Goal: Obtain resource: Download file/media

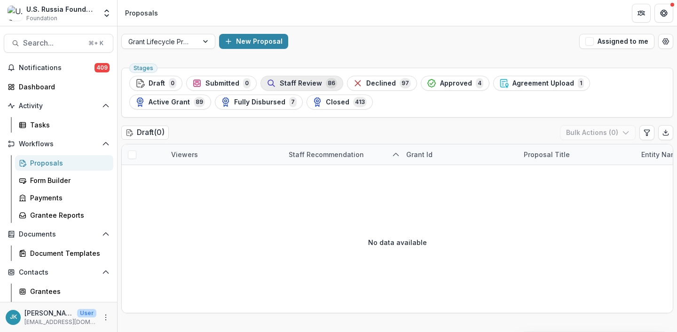
click at [272, 78] on icon "button" at bounding box center [270, 82] width 9 height 9
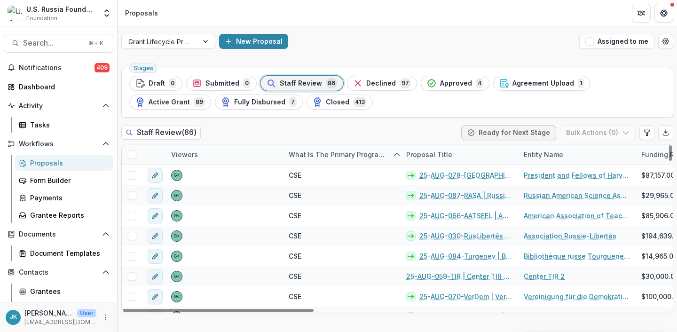
click at [438, 156] on div "Proposal Title" at bounding box center [428, 154] width 57 height 10
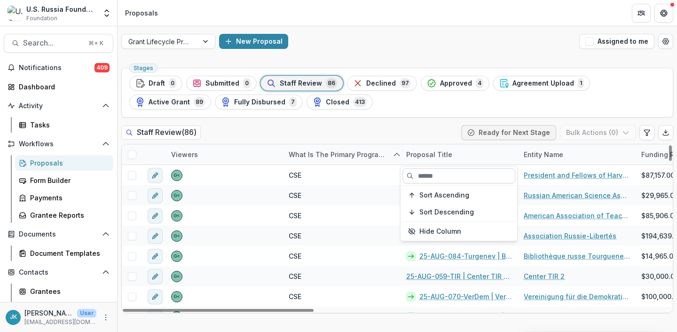
click at [428, 172] on input at bounding box center [458, 175] width 113 height 15
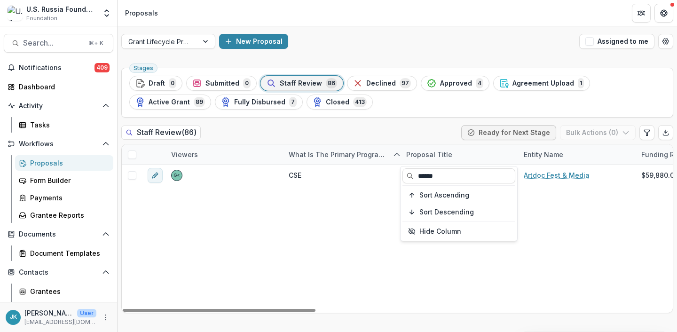
type input "******"
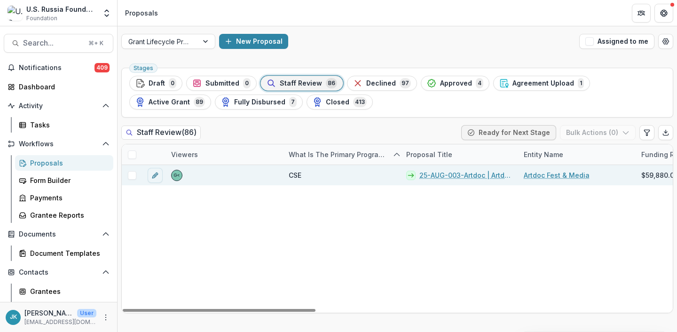
click at [437, 172] on link "25-AUG-003-Artdoc | Artdoc Fest & Media - 2025 - Grant Proposal Application (Au…" at bounding box center [465, 175] width 93 height 10
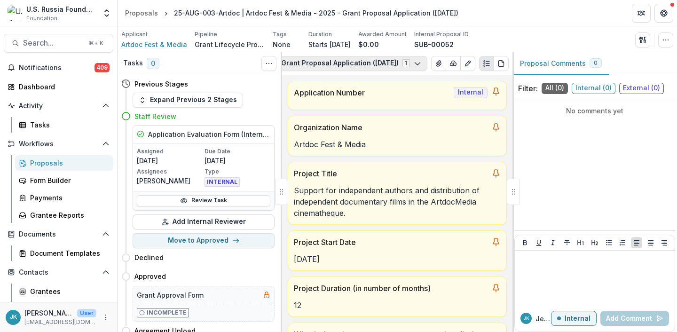
scroll to position [0, 190]
click at [166, 45] on span "Artdoc Fest & Media" at bounding box center [154, 44] width 66 height 10
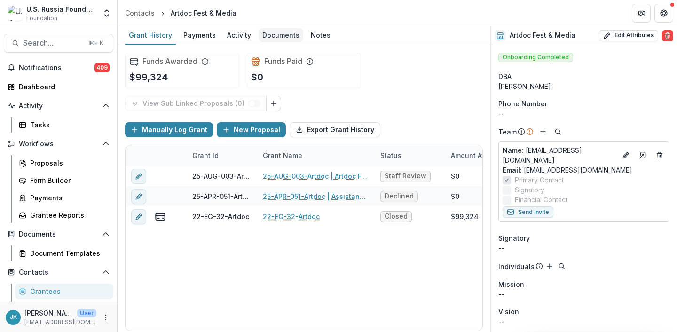
click at [276, 37] on div "Documents" at bounding box center [280, 35] width 45 height 14
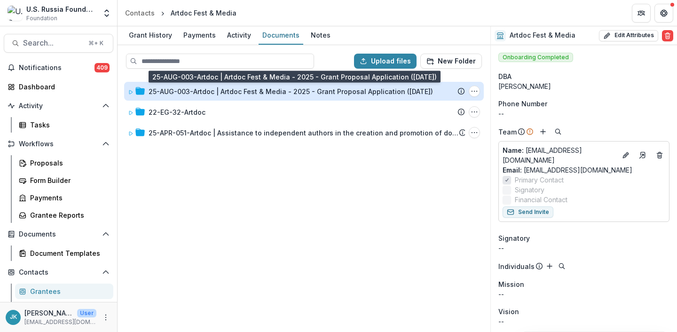
click at [255, 91] on div "25-AUG-003-Artdoc | Artdoc Fest & Media - 2025 - Grant Proposal Application (Au…" at bounding box center [291, 91] width 284 height 10
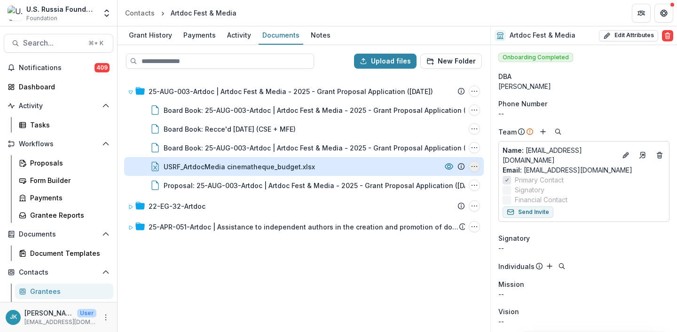
click at [472, 167] on icon "USRF_ArtdocMedia cinematheque_budget.xlsx Options" at bounding box center [474, 167] width 8 height 8
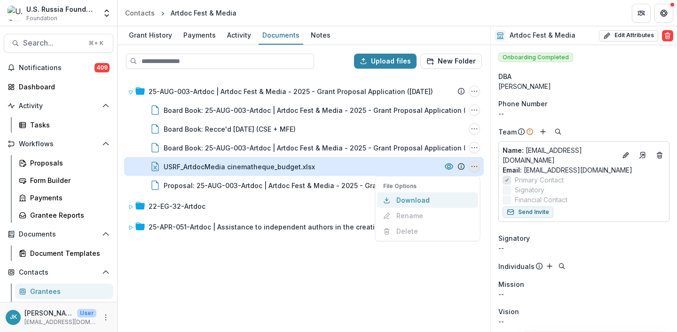
click at [443, 201] on button "Download" at bounding box center [427, 200] width 101 height 16
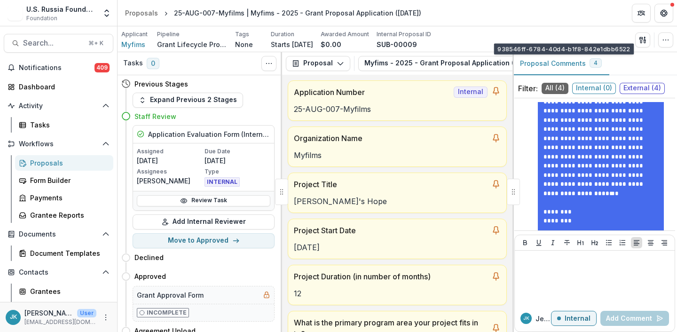
scroll to position [573, 0]
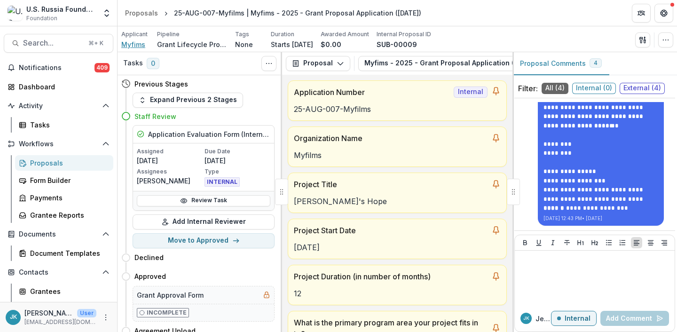
click at [138, 47] on span "Myfims" at bounding box center [133, 44] width 24 height 10
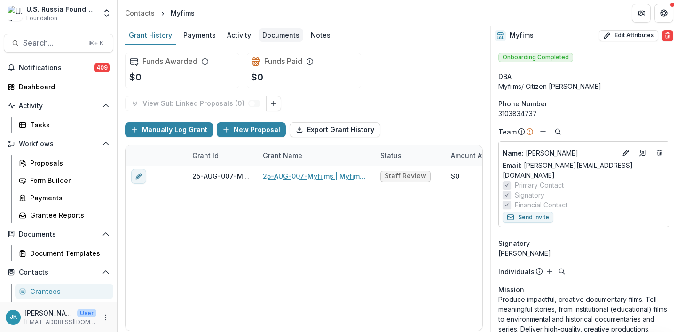
click at [262, 40] on div "Documents" at bounding box center [280, 35] width 45 height 14
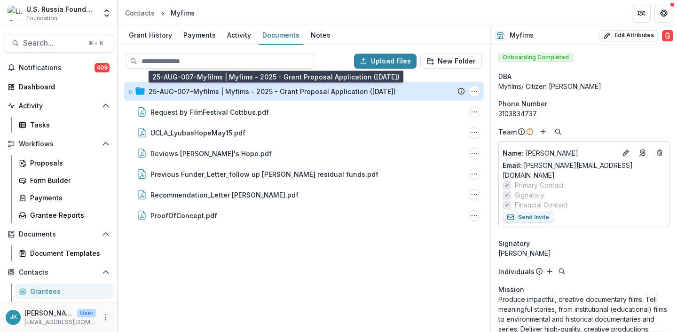
click at [211, 94] on div "25-AUG-007-Myfilms | Myfims - 2025 - Grant Proposal Application (August 2025)" at bounding box center [272, 91] width 247 height 10
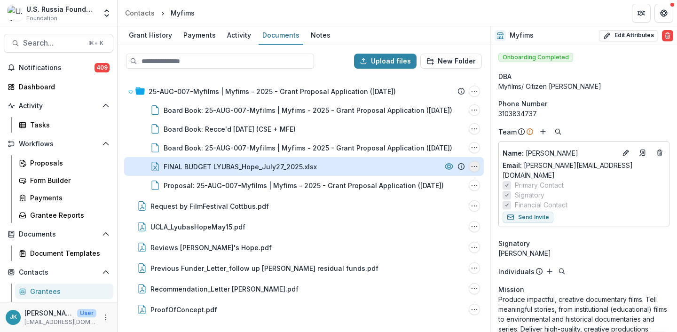
click at [472, 168] on icon "FINAL BUDGET LYUBAS_Hope_July27_2025.xlsx Options" at bounding box center [474, 167] width 8 height 8
click at [437, 200] on button "Download" at bounding box center [427, 200] width 101 height 16
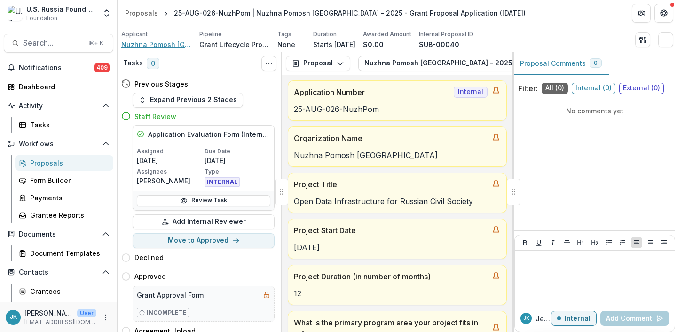
click at [135, 45] on span "Nuzhna Pomosh Europe" at bounding box center [156, 44] width 70 height 10
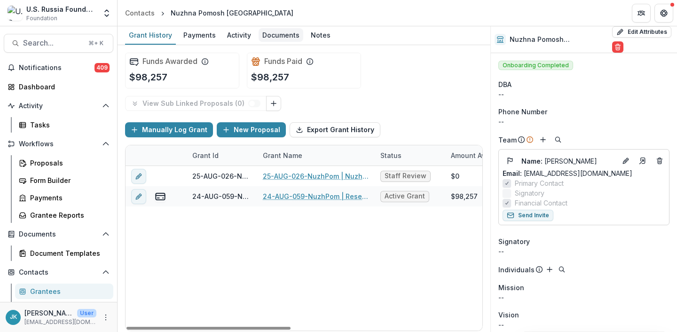
click at [271, 34] on div "Documents" at bounding box center [280, 35] width 45 height 14
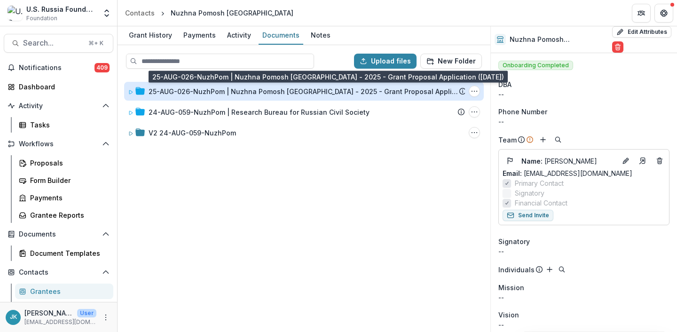
click at [243, 87] on div "25-AUG-026-NuzhPom | Nuzhna Pomosh [GEOGRAPHIC_DATA] - 2025 - Grant Proposal Ap…" at bounding box center [304, 91] width 310 height 10
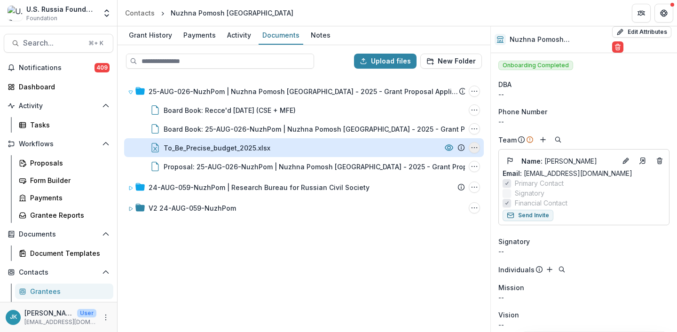
click at [478, 149] on icon "To_Be_Precise_budget_2025.xlsx Options" at bounding box center [474, 148] width 8 height 8
click at [446, 185] on button "Download" at bounding box center [427, 181] width 101 height 16
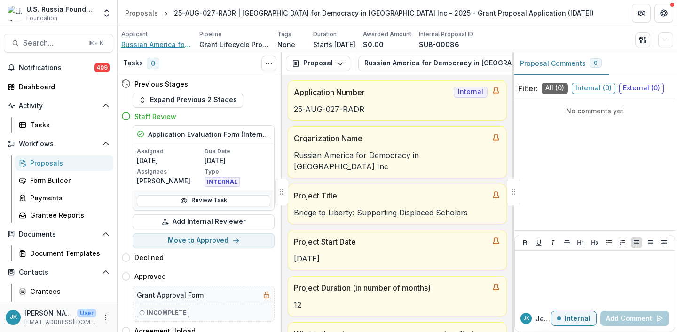
click at [171, 45] on span "Russian America for Democracy in [GEOGRAPHIC_DATA] Inc" at bounding box center [156, 44] width 70 height 10
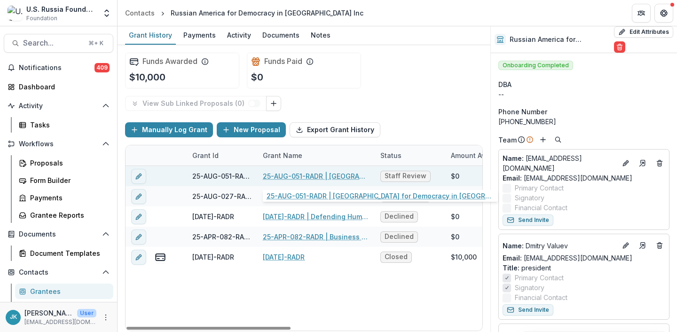
click at [289, 174] on link "25-AUG-051-RADR | Russian America for Democracy in Russia Inc - 2025 - Grant Pr…" at bounding box center [316, 176] width 106 height 10
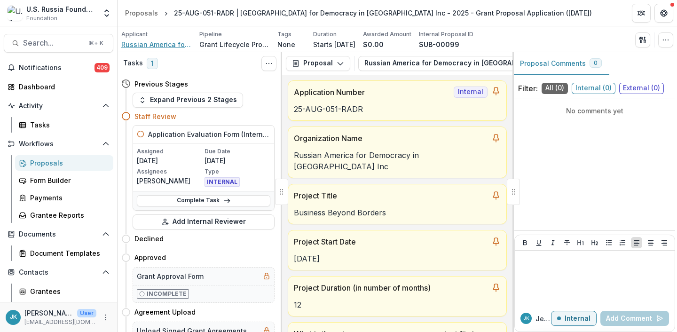
click at [152, 44] on span "Russian America for Democracy in [GEOGRAPHIC_DATA] Inc" at bounding box center [156, 44] width 70 height 10
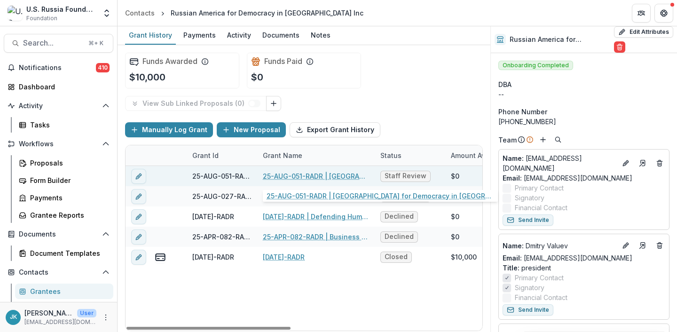
click at [308, 176] on link "25-AUG-051-RADR | Russian America for Democracy in Russia Inc - 2025 - Grant Pr…" at bounding box center [316, 176] width 106 height 10
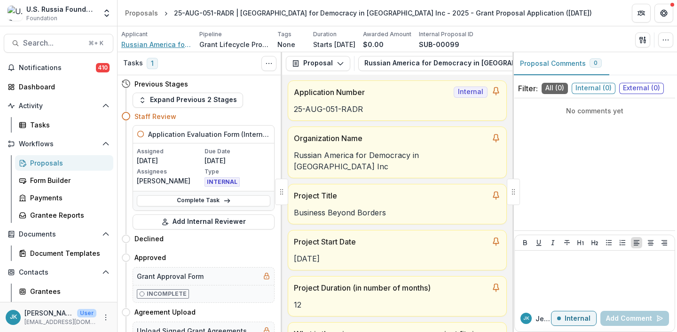
click at [146, 46] on span "Russian America for Democracy in Russia Inc" at bounding box center [156, 44] width 70 height 10
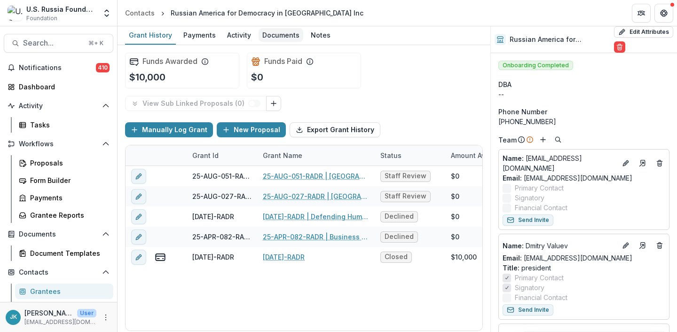
click at [276, 34] on div "Documents" at bounding box center [280, 35] width 45 height 14
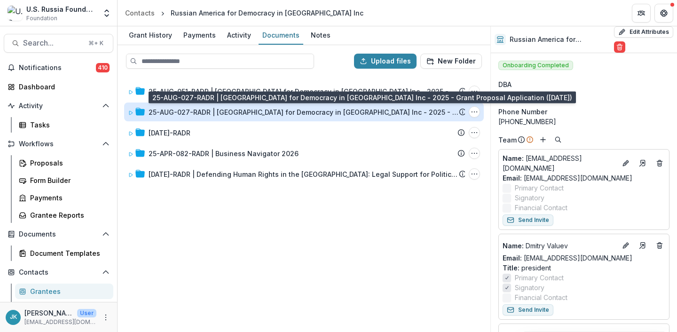
click at [219, 112] on div "25-AUG-027-RADR | Russian America for Democracy in Russia Inc - 2025 - Grant Pr…" at bounding box center [304, 112] width 310 height 10
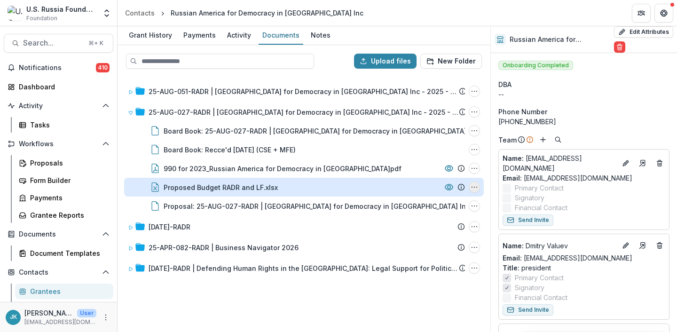
click at [472, 187] on icon "Proposed Budget RADR and LF.xlsx Options" at bounding box center [474, 187] width 8 height 8
click at [442, 219] on button "Download" at bounding box center [427, 221] width 101 height 16
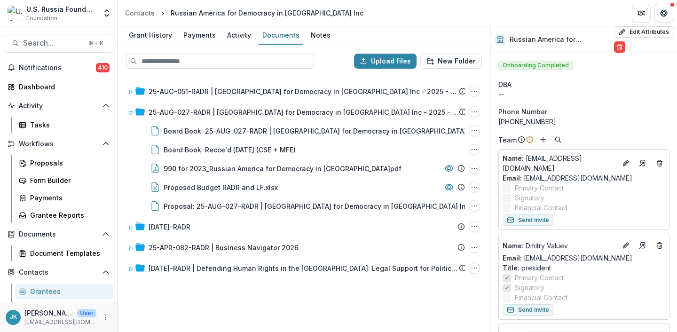
click at [389, 309] on div "25-AUG-051-RADR | Russian America for Democracy in Russia Inc - 2025 - Grant Pr…" at bounding box center [303, 203] width 371 height 255
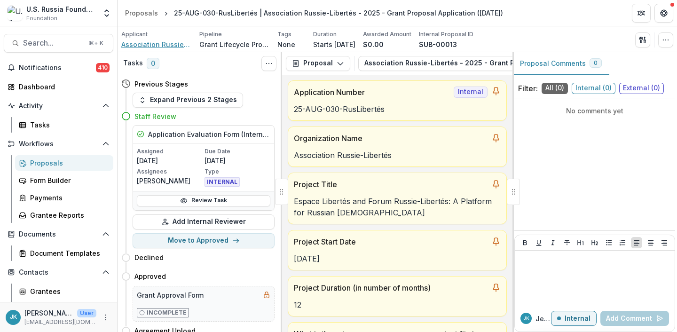
click at [144, 45] on span "Association Russie-Libertés" at bounding box center [156, 44] width 70 height 10
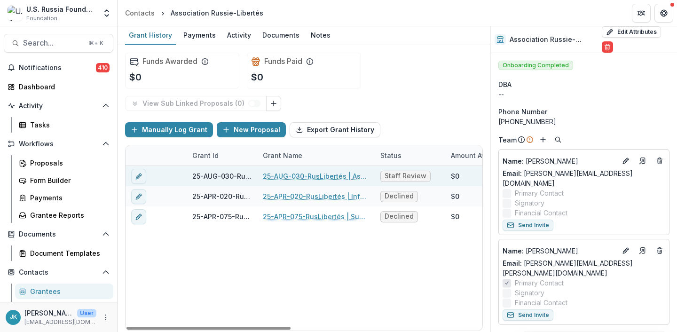
click at [287, 174] on link "25-AUG-030-RusLibertés | Association Russie-Libertés - 2025 - Grant Proposal Ap…" at bounding box center [316, 176] width 106 height 10
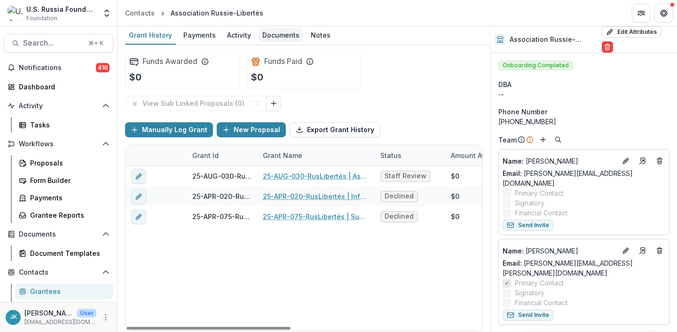
click at [271, 33] on div "Documents" at bounding box center [280, 35] width 45 height 14
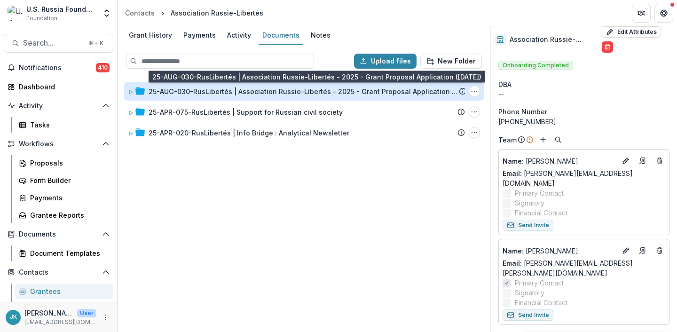
click at [215, 92] on div "25-AUG-030-RusLibertés | Association Russie-Libertés - 2025 - Grant Proposal Ap…" at bounding box center [304, 91] width 310 height 10
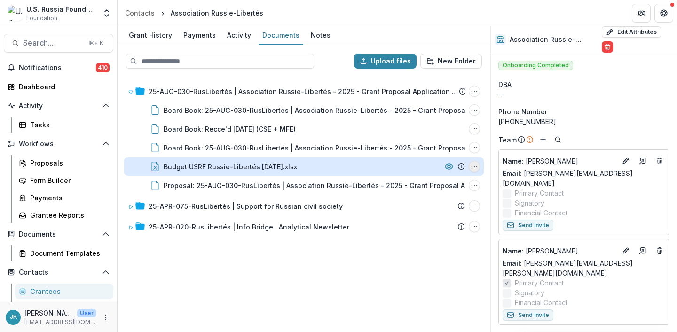
click at [474, 166] on circle "Budget USRF Russie-Libertés aug 2025.xlsx Options" at bounding box center [474, 166] width 0 height 0
click at [440, 201] on button "Download" at bounding box center [427, 200] width 101 height 16
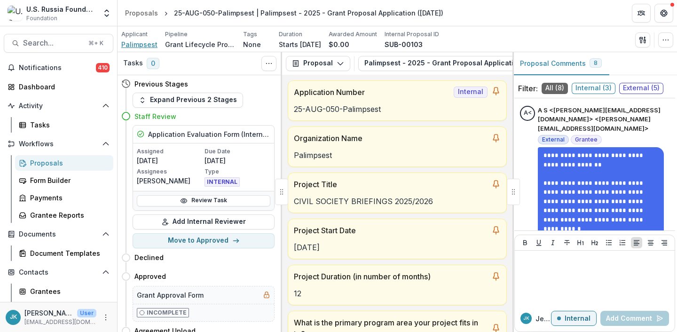
click at [146, 45] on span "Palimpsest" at bounding box center [139, 44] width 36 height 10
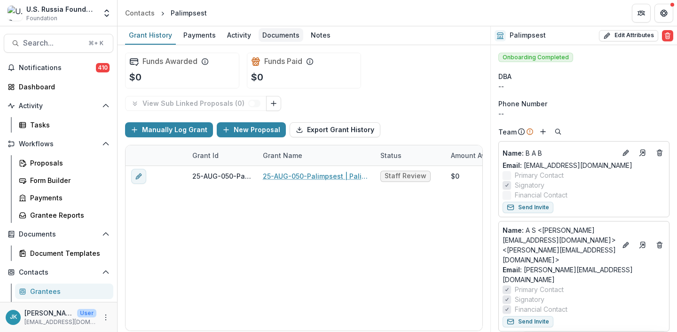
click at [271, 33] on div "Documents" at bounding box center [280, 35] width 45 height 14
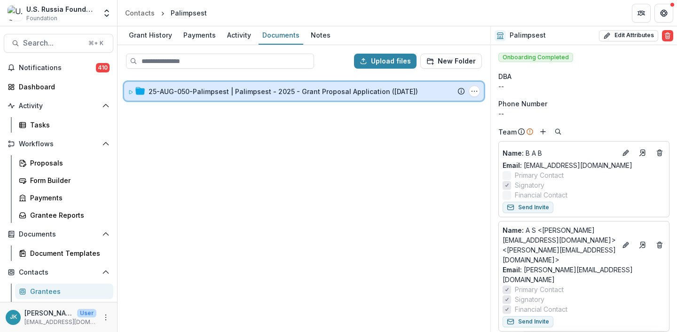
click at [255, 96] on div "25-AUG-050-Palimpsest | Palimpsest - 2025 - Grant Proposal Application (August …" at bounding box center [304, 91] width 360 height 19
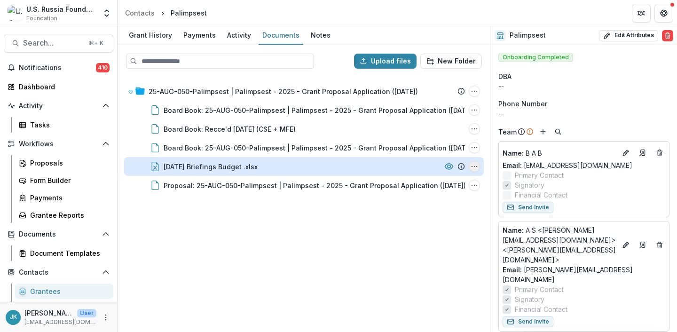
click at [470, 167] on icon "2025.07.27 Briefings Budget .xlsx Options" at bounding box center [474, 167] width 8 height 8
click at [451, 201] on button "Download" at bounding box center [427, 200] width 101 height 16
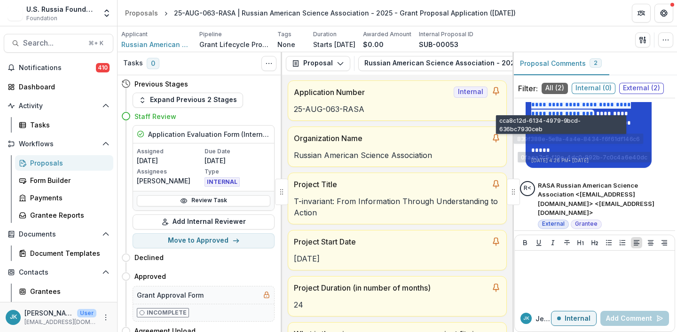
scroll to position [138, 0]
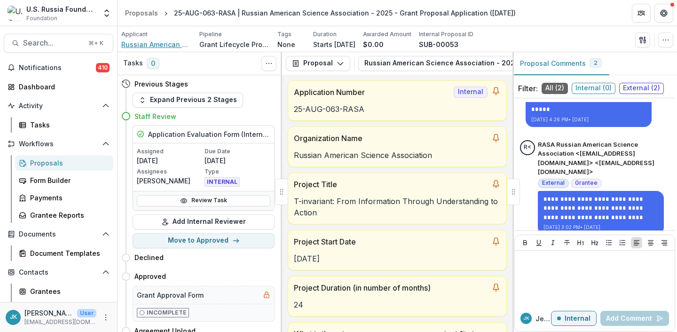
click at [163, 42] on span "Russian American Science Association" at bounding box center [156, 44] width 70 height 10
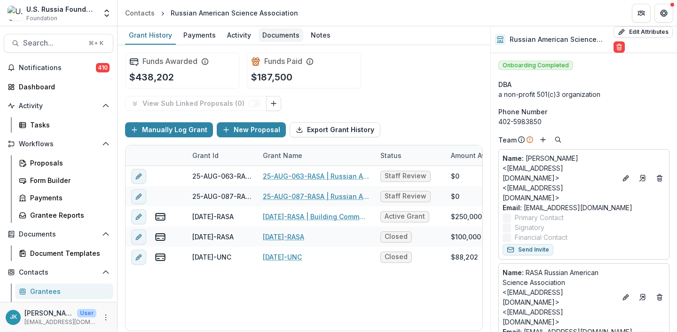
click at [277, 34] on div "Documents" at bounding box center [280, 35] width 45 height 14
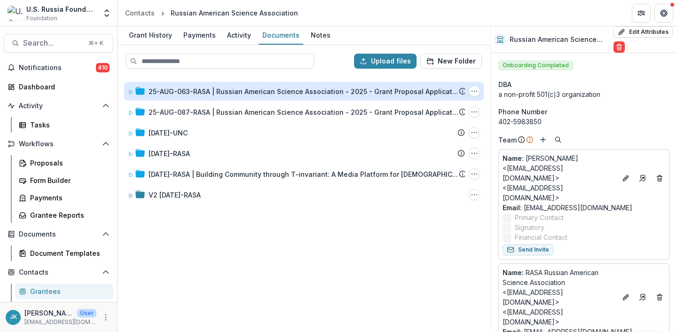
click at [239, 93] on div "25-AUG-063-RASA | Russian American Science Association - 2025 - Grant Proposal …" at bounding box center [304, 91] width 310 height 10
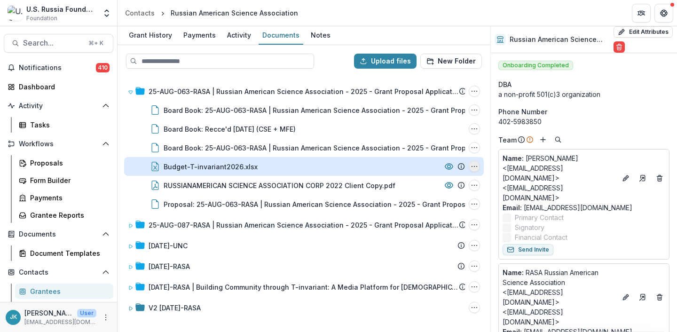
click at [473, 168] on icon "Budget-T-invariant2026.xlsx Options" at bounding box center [474, 167] width 8 height 8
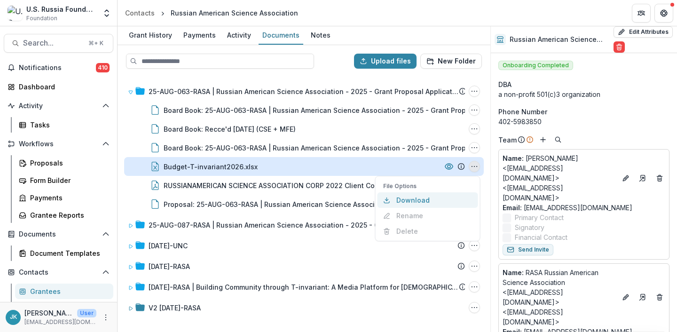
click at [447, 199] on button "Download" at bounding box center [427, 200] width 101 height 16
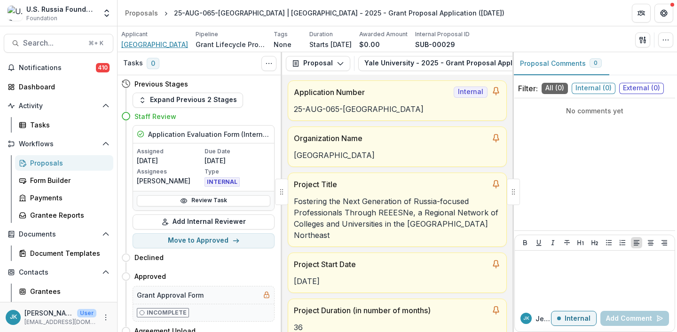
click at [143, 45] on span "[GEOGRAPHIC_DATA]" at bounding box center [154, 44] width 67 height 10
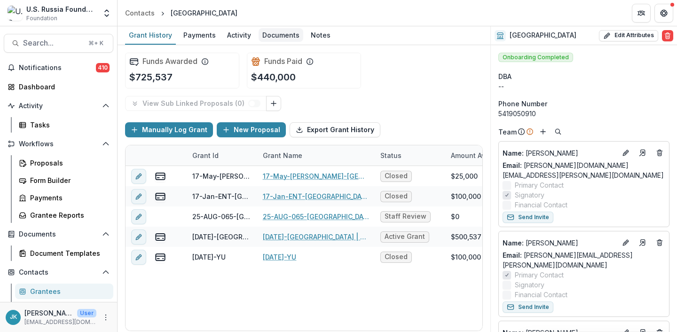
click at [280, 33] on div "Documents" at bounding box center [280, 35] width 45 height 14
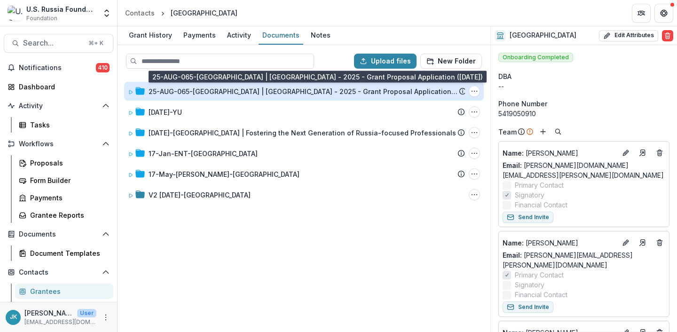
click at [215, 91] on div "25-AUG-065-[GEOGRAPHIC_DATA] | [GEOGRAPHIC_DATA] - 2025 - Grant Proposal Applic…" at bounding box center [304, 91] width 310 height 10
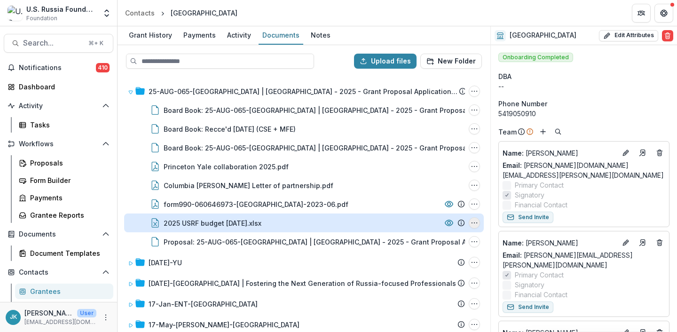
click at [470, 221] on icon "2025 USRF budget 7.29.25.xlsx Options" at bounding box center [474, 223] width 8 height 8
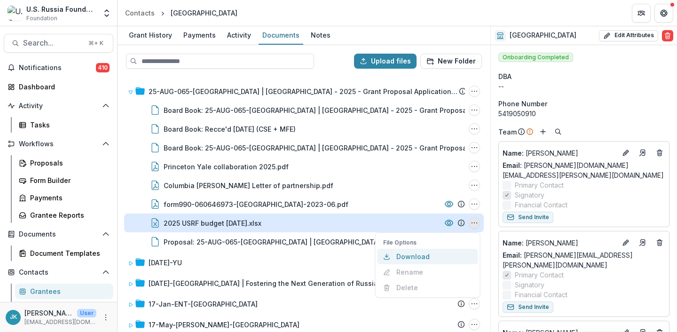
click at [411, 254] on button "Download" at bounding box center [427, 257] width 101 height 16
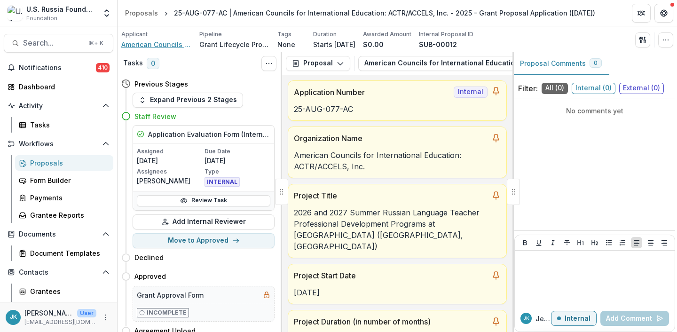
click at [138, 44] on span "American Councils for International Education: ACTR/ACCELS, Inc." at bounding box center [156, 44] width 70 height 10
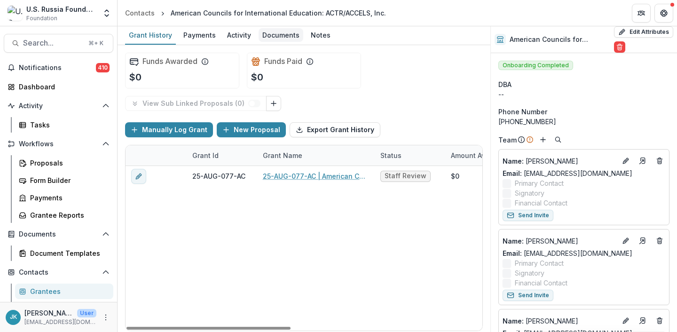
click at [272, 39] on div "Documents" at bounding box center [280, 35] width 45 height 14
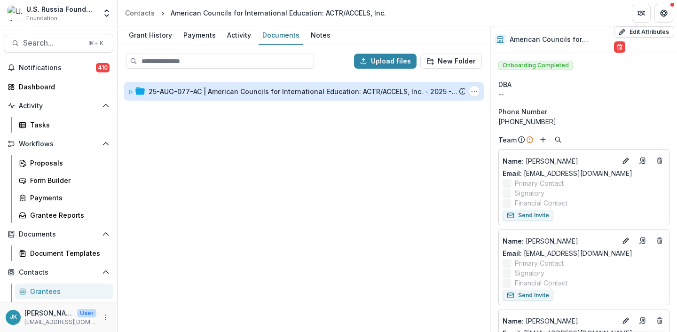
click at [188, 95] on div "25-AUG-077-AC | American Councils for International Education: ACTR/ACCELS, Inc…" at bounding box center [304, 91] width 310 height 10
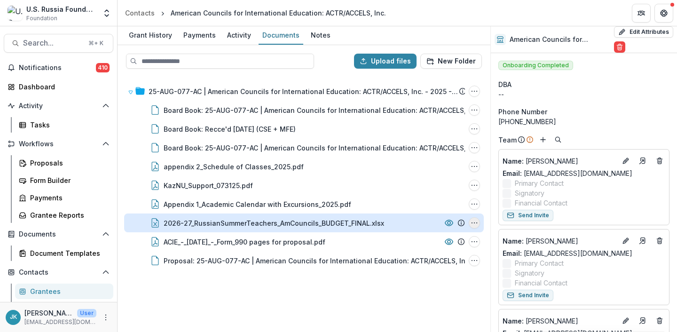
click at [475, 222] on icon "2026-27_RussianSummerTeachers_AmCouncils_BUDGET_FINAL.xlsx Options" at bounding box center [474, 223] width 8 height 8
click at [450, 257] on button "Download" at bounding box center [427, 257] width 101 height 16
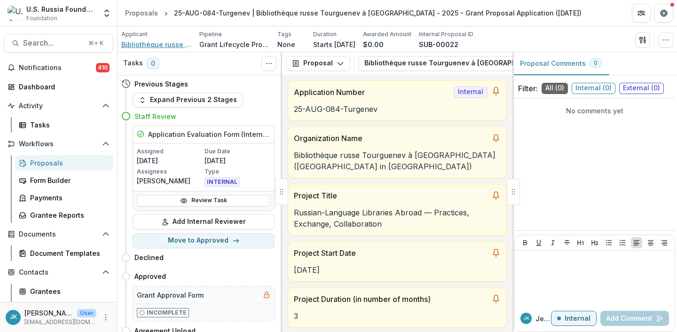
click at [138, 45] on span "Bibliothèque russe Tourguenev à [GEOGRAPHIC_DATA] ([GEOGRAPHIC_DATA] in [GEOGRA…" at bounding box center [156, 44] width 70 height 10
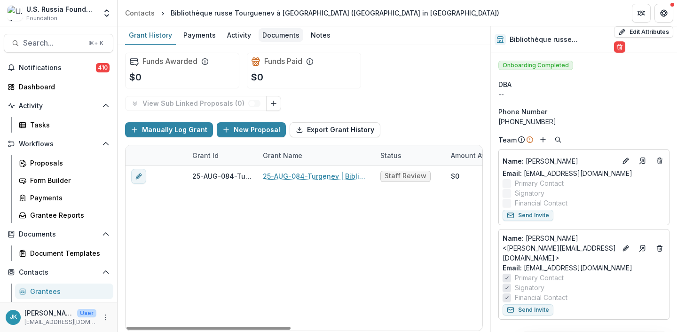
click at [275, 39] on div "Documents" at bounding box center [280, 35] width 45 height 14
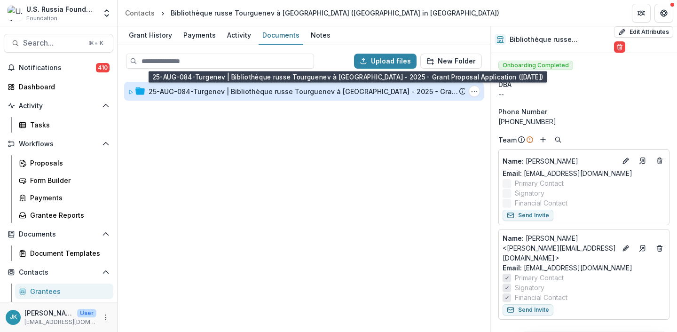
click at [195, 93] on div "25-AUG-084-Turgenev | Bibliothèque russe Tourguenev à [GEOGRAPHIC_DATA] - 2025 …" at bounding box center [304, 91] width 310 height 10
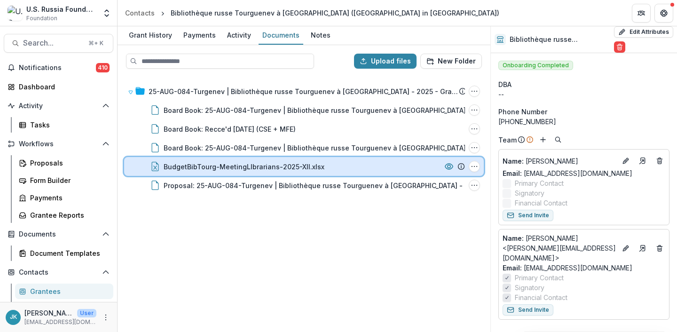
click at [480, 167] on div "BudgetBibTourg-MeetingLIbrarians-2025-XII.xlsx File Options Download Rename Del…" at bounding box center [304, 166] width 360 height 19
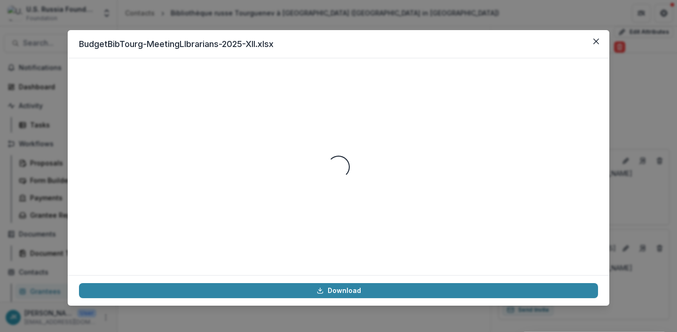
click at [416, 305] on div "BudgetBibTourg-MeetingLIbrarians-2025-XII.xlsx Loading... Download" at bounding box center [338, 166] width 677 height 332
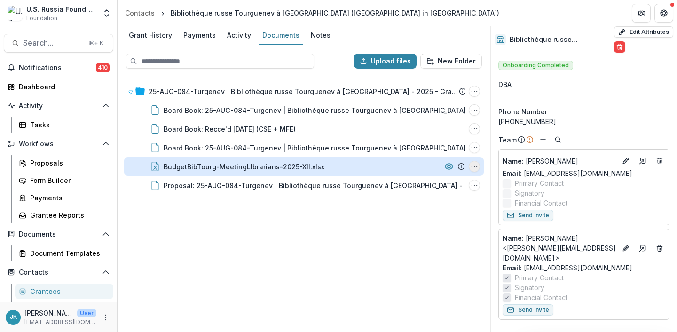
click at [476, 165] on icon "BudgetBibTourg-MeetingLIbrarians-2025-XII.xlsx Options" at bounding box center [474, 167] width 8 height 8
click at [449, 199] on button "Download" at bounding box center [427, 200] width 101 height 16
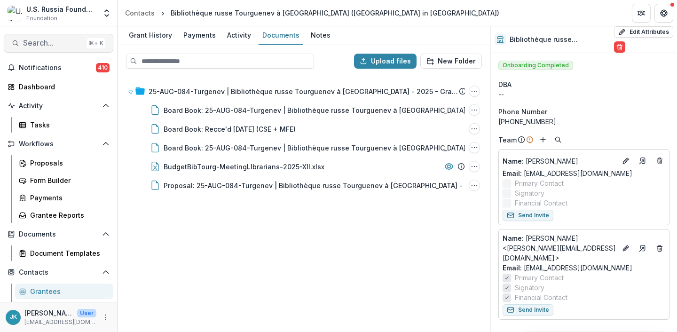
click at [49, 43] on span "Search..." at bounding box center [53, 43] width 60 height 9
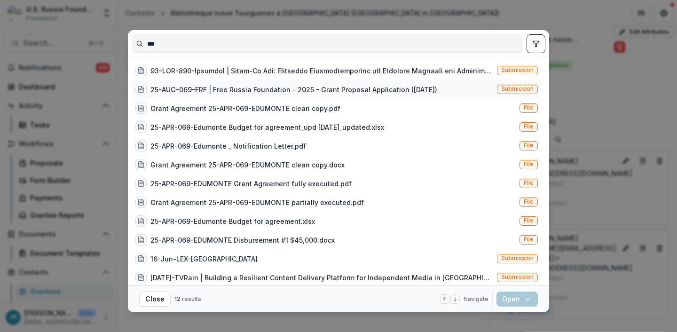
type input "***"
click at [192, 91] on div "25-AUG-069-FRF | Free Russia Foundation - 2025 - Grant Proposal Application (Au…" at bounding box center [293, 90] width 287 height 10
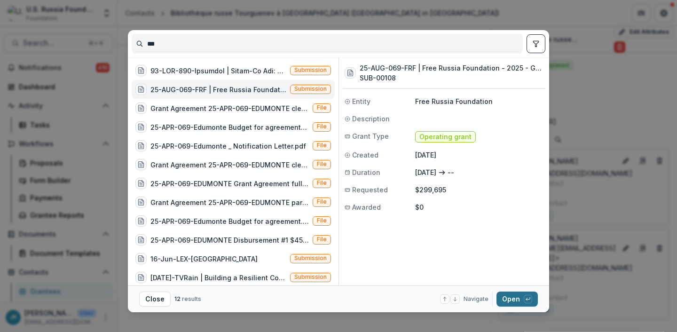
click at [509, 296] on button "Open with enter key" at bounding box center [516, 298] width 41 height 15
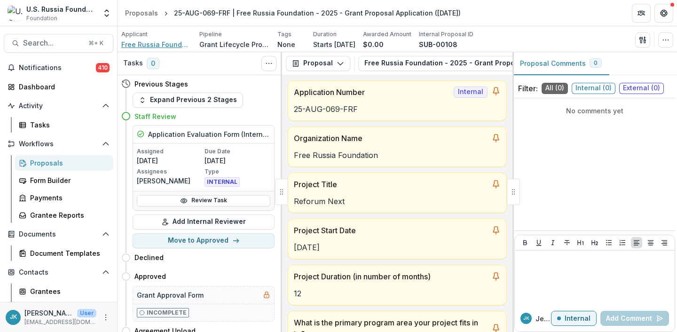
click at [129, 47] on span "Free Russia Foundation" at bounding box center [156, 44] width 70 height 10
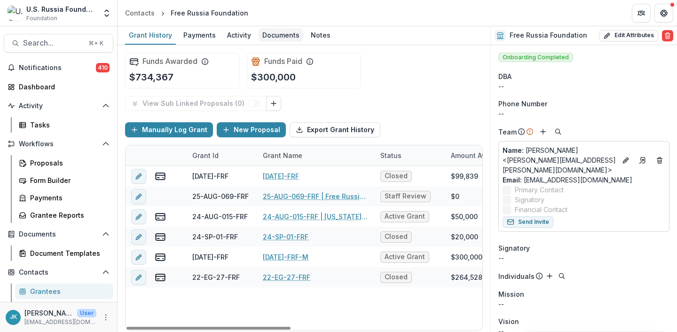
click at [274, 36] on div "Documents" at bounding box center [280, 35] width 45 height 14
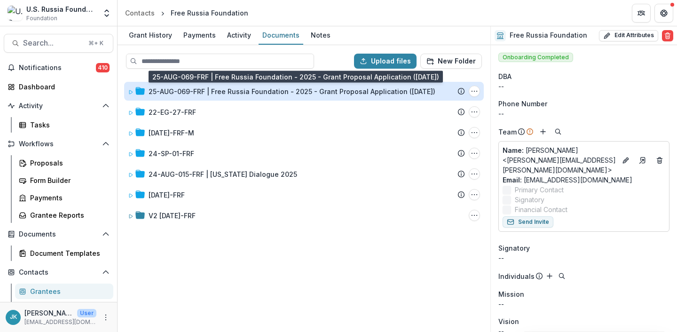
click at [236, 87] on div "25-AUG-069-FRF | Free Russia Foundation - 2025 - Grant Proposal Application (Au…" at bounding box center [292, 91] width 287 height 10
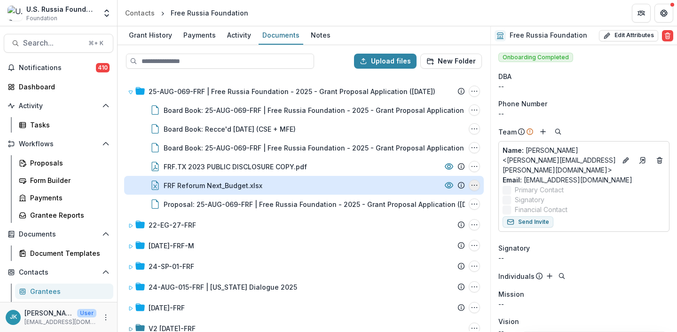
click at [473, 188] on icon "FRF Reforum Next_Budget.xlsx Options" at bounding box center [474, 185] width 8 height 8
click at [437, 220] on button "Download" at bounding box center [427, 219] width 101 height 16
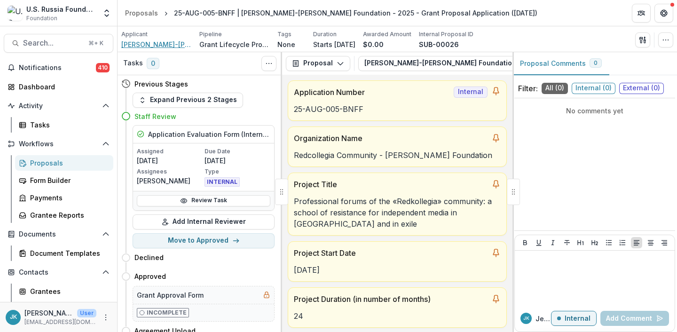
click at [154, 46] on span "[PERSON_NAME]-[PERSON_NAME] Foundation" at bounding box center [156, 44] width 70 height 10
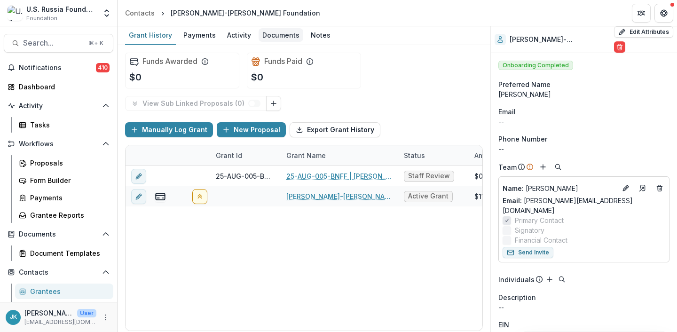
click at [273, 28] on div "Documents" at bounding box center [280, 35] width 45 height 14
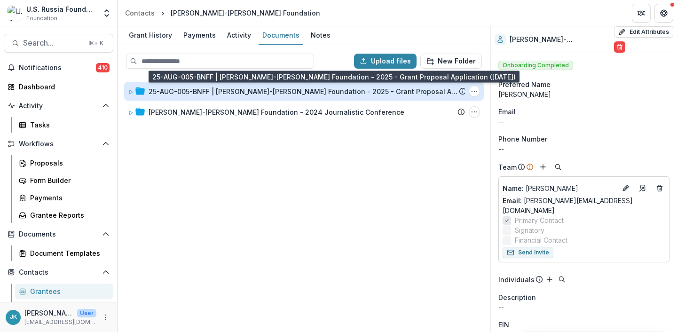
click at [251, 94] on div "25-AUG-005-BNFF | Serguei Parkhomenko-Boris Nemtsov Foundation - 2025 - Grant P…" at bounding box center [304, 91] width 310 height 10
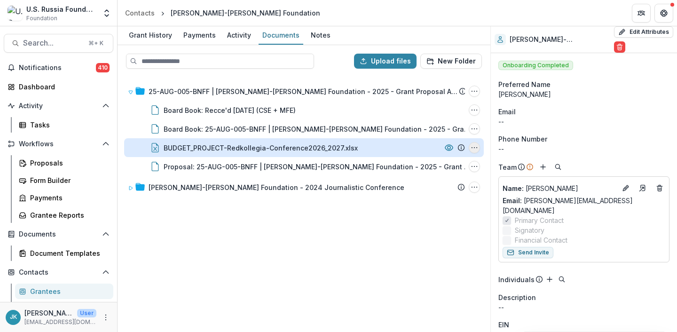
click at [472, 149] on icon "BUDGET_PROJECT-Redkollegia-Conference2026_2027.xlsx Options" at bounding box center [474, 148] width 8 height 8
click at [442, 181] on button "Download" at bounding box center [427, 181] width 101 height 16
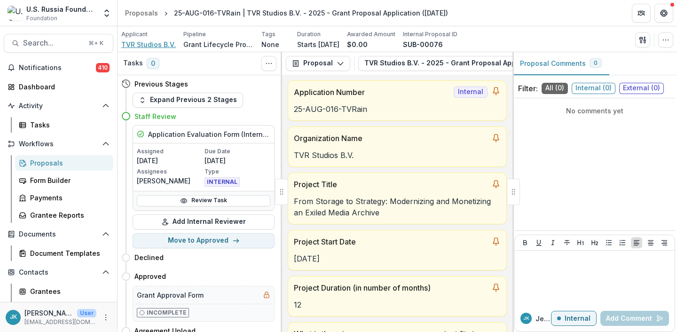
click at [143, 44] on span "TVR Studios B.V." at bounding box center [148, 44] width 55 height 10
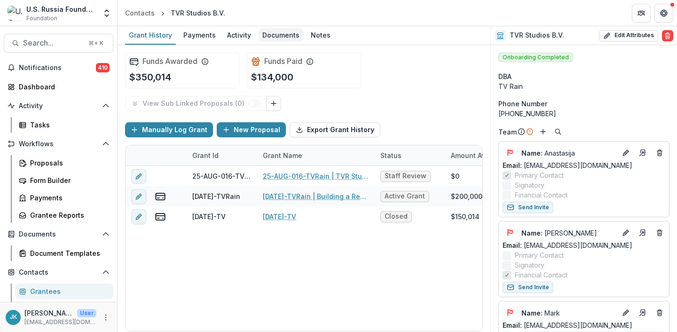
click at [271, 37] on div "Documents" at bounding box center [280, 35] width 45 height 14
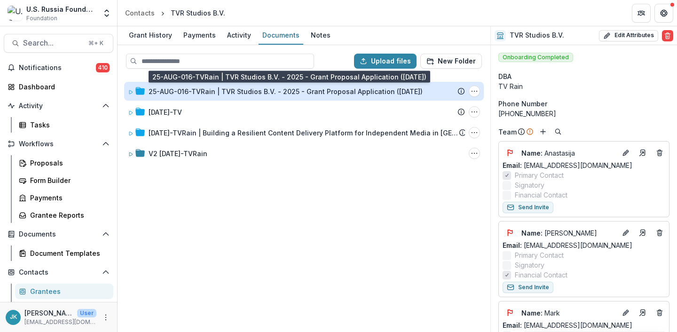
click at [224, 89] on div "25-AUG-016-TVRain | TVR Studios B.V. - 2025 - Grant Proposal Application ([DATE…" at bounding box center [286, 91] width 274 height 10
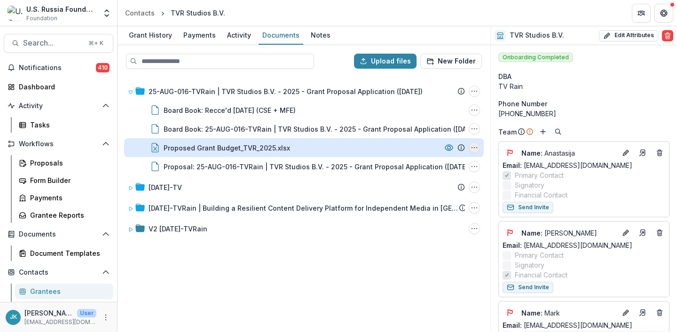
click at [473, 150] on icon "Proposed Grant Budget_TVR_2025.xlsx Options" at bounding box center [474, 148] width 8 height 8
click at [454, 178] on button "Download" at bounding box center [427, 181] width 101 height 16
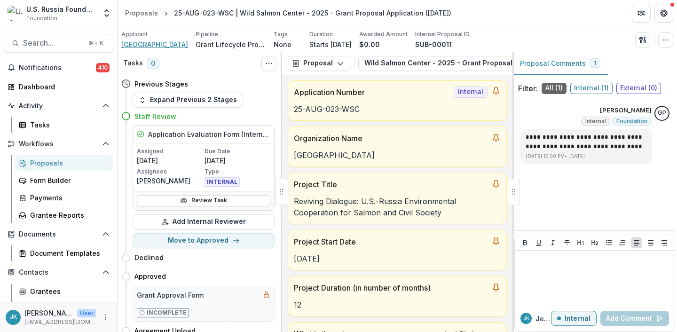
click at [162, 45] on span "Wild Salmon Center" at bounding box center [154, 44] width 67 height 10
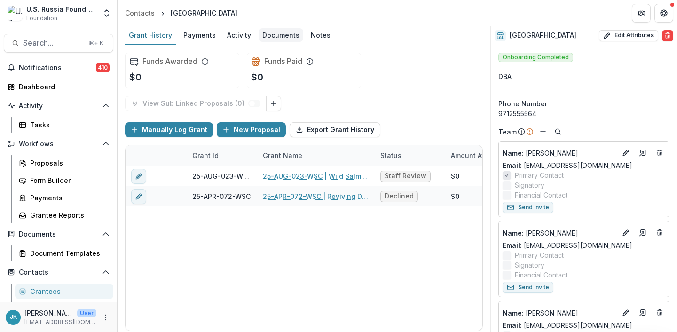
click at [268, 36] on div "Documents" at bounding box center [280, 35] width 45 height 14
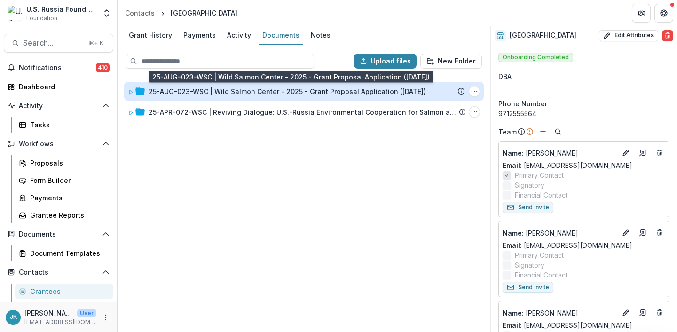
click at [257, 95] on div "25-AUG-023-WSC | Wild Salmon Center - 2025 - Grant Proposal Application (August…" at bounding box center [287, 91] width 277 height 10
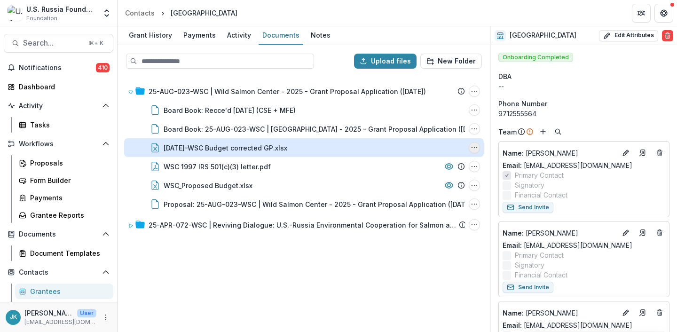
click at [474, 149] on icon "25-AUG-22-WSC Budget corrected GP.xlsx Options" at bounding box center [474, 148] width 8 height 8
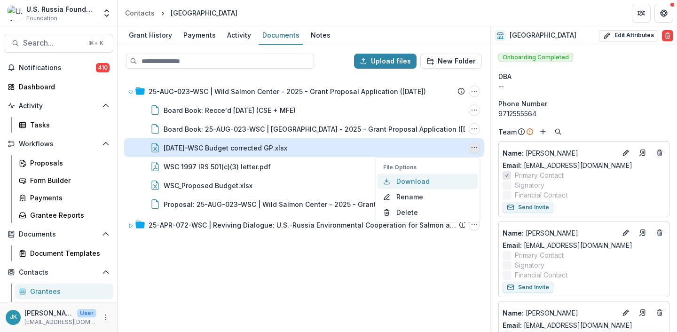
click at [452, 179] on button "Download" at bounding box center [427, 181] width 101 height 16
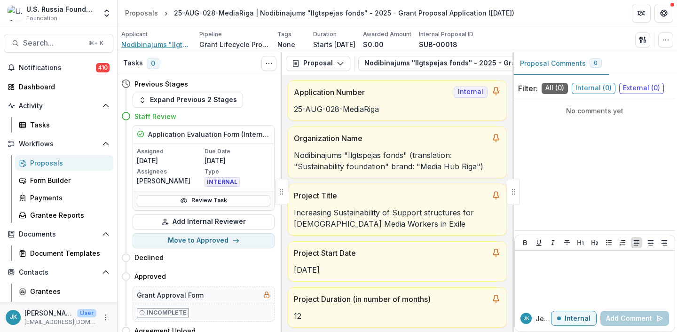
click at [166, 45] on span "Nodibinajums "Ilgtspejas fonds"" at bounding box center [156, 44] width 70 height 10
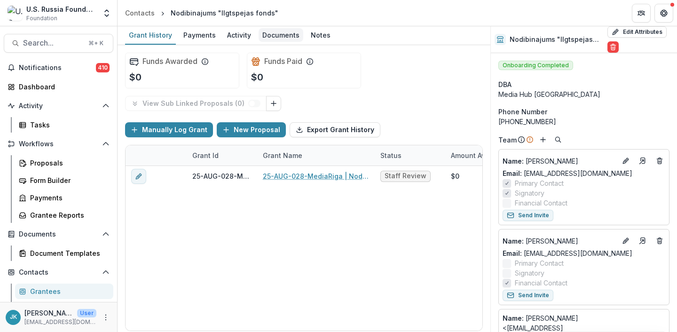
click at [274, 34] on div "Documents" at bounding box center [280, 35] width 45 height 14
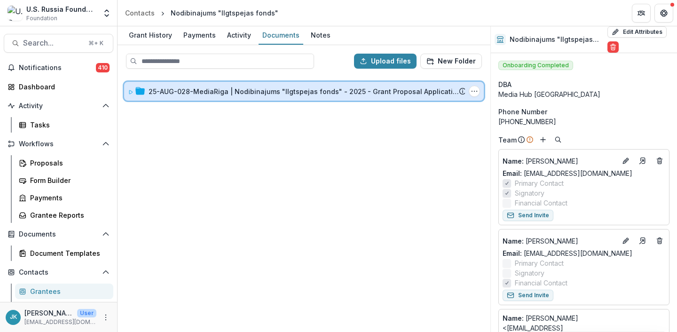
click at [258, 82] on div "25-AUG-028-MediaRiga | Nodibinajums "Ilgtspejas fonds" - 2025 - Grant Proposal …" at bounding box center [304, 91] width 360 height 19
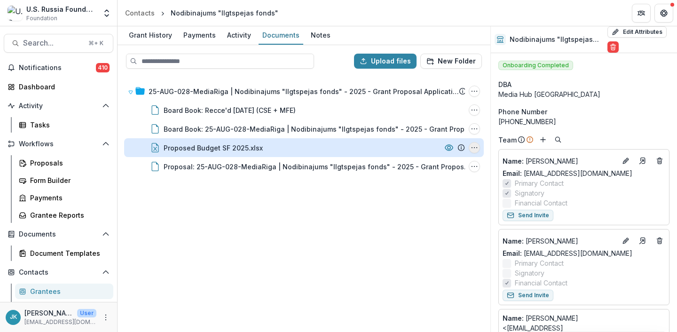
click at [478, 147] on button "Proposed Budget SF 2025.xlsx Options" at bounding box center [474, 147] width 11 height 11
click at [456, 183] on button "Download" at bounding box center [427, 181] width 101 height 16
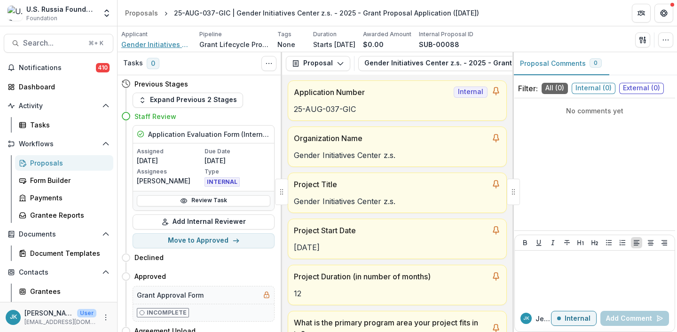
click at [161, 45] on span "Gender Initiatives Center z.s." at bounding box center [156, 44] width 70 height 10
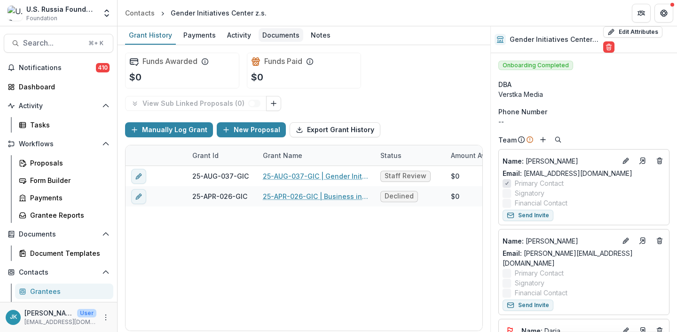
click at [281, 36] on div "Documents" at bounding box center [280, 35] width 45 height 14
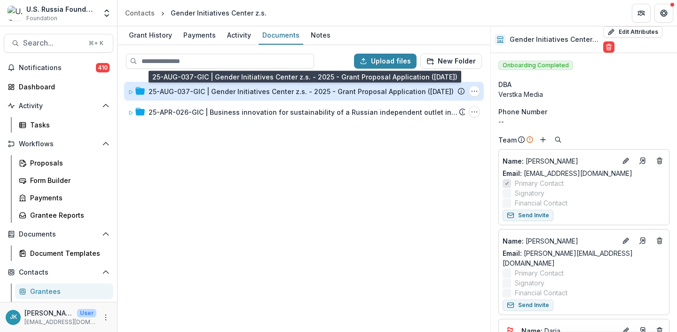
click at [273, 89] on div "25-AUG-037-GIC | Gender Initiatives Center z.s. - 2025 - Grant Proposal Applica…" at bounding box center [301, 91] width 305 height 10
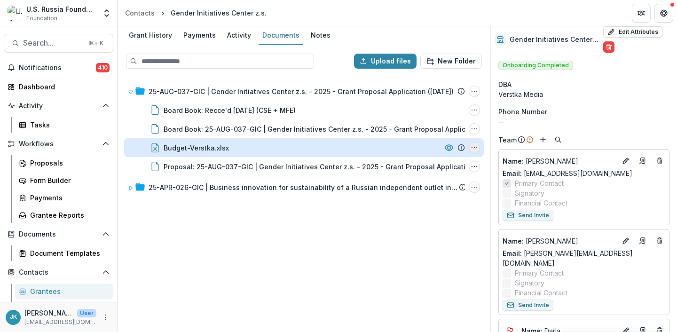
click at [475, 149] on icon "Budget-Verstka.xlsx Options" at bounding box center [474, 148] width 8 height 8
click at [454, 181] on button "Download" at bounding box center [427, 181] width 101 height 16
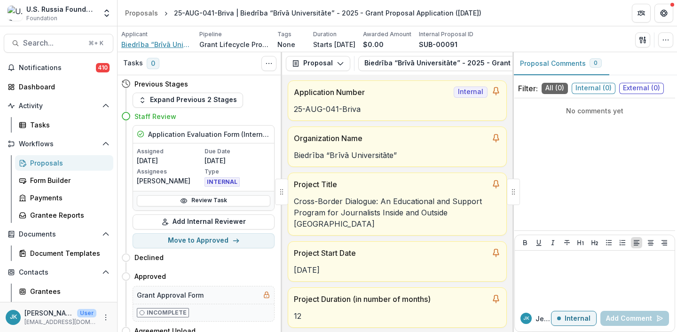
click at [170, 44] on span "Biedrība “Brīvā Universitāte”" at bounding box center [156, 44] width 70 height 10
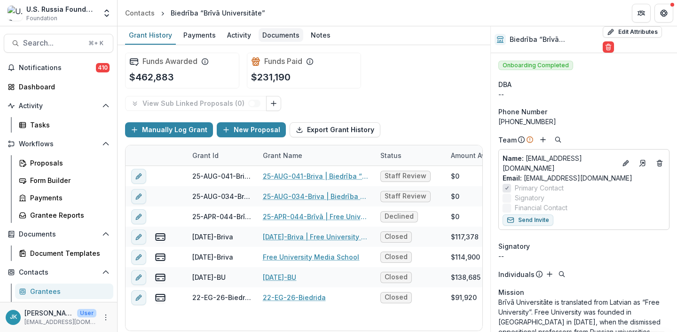
click at [275, 43] on link "Documents" at bounding box center [280, 35] width 45 height 18
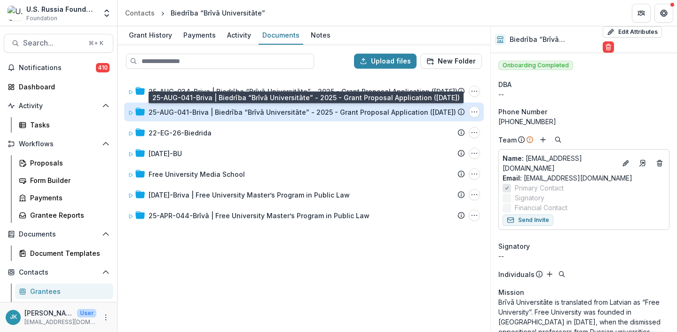
click at [210, 112] on div "25-AUG-041-Briva | Biedrība “Brīvā Universitāte” - 2025 - Grant Proposal Applic…" at bounding box center [302, 112] width 307 height 10
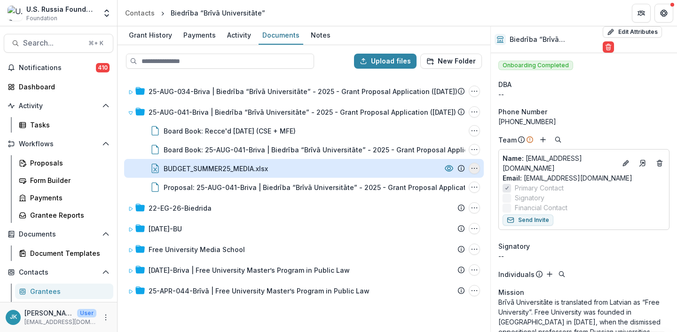
click at [473, 168] on icon "BUDGET_SUMMER25_MEDIA.xlsx Options" at bounding box center [474, 168] width 8 height 8
click at [459, 202] on button "Download" at bounding box center [427, 202] width 101 height 16
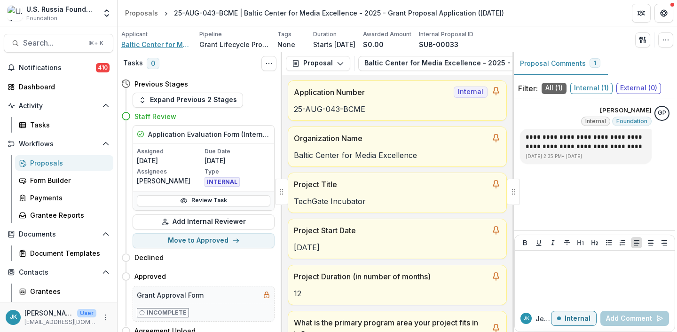
click at [166, 47] on span "Baltic Center for Media Excellence" at bounding box center [156, 44] width 70 height 10
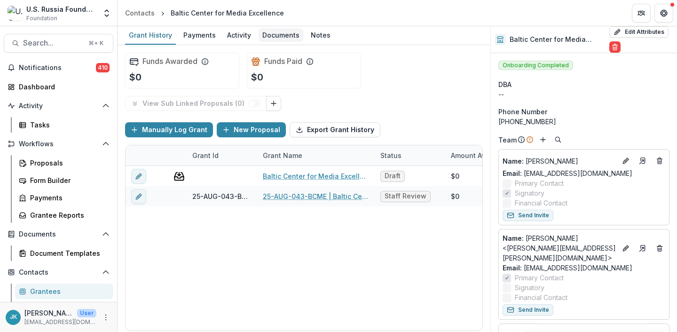
click at [283, 36] on div "Documents" at bounding box center [280, 35] width 45 height 14
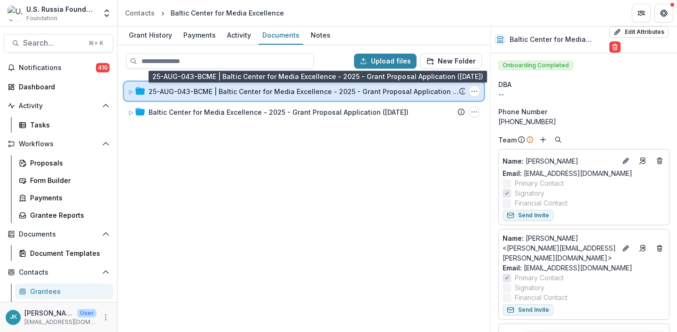
click at [279, 97] on div "25-AUG-043-BCME | Baltic Center for Media Excellence - 2025 - Grant Proposal Ap…" at bounding box center [304, 91] width 360 height 19
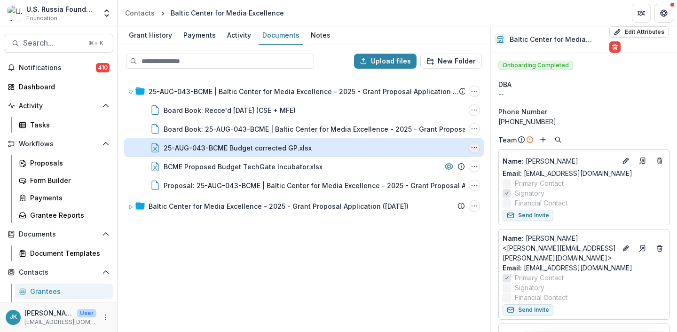
click at [470, 147] on icon "25-AUG-043-BCME Budget corrected GP.xlsx Options" at bounding box center [474, 148] width 8 height 8
click at [446, 183] on button "Download" at bounding box center [427, 181] width 101 height 16
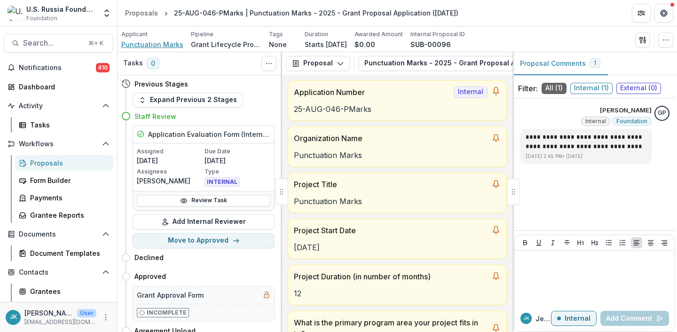
click at [137, 46] on span "Punctuation Marks" at bounding box center [152, 44] width 62 height 10
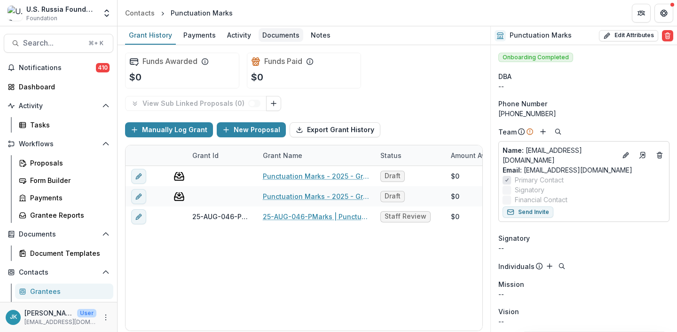
click at [274, 37] on div "Documents" at bounding box center [280, 35] width 45 height 14
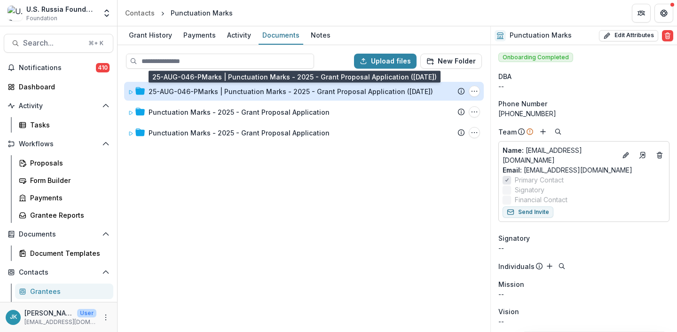
click at [317, 88] on div "25-AUG-046-PMarks | Punctuation Marks - 2025 - Grant Proposal Application (Augu…" at bounding box center [291, 91] width 284 height 10
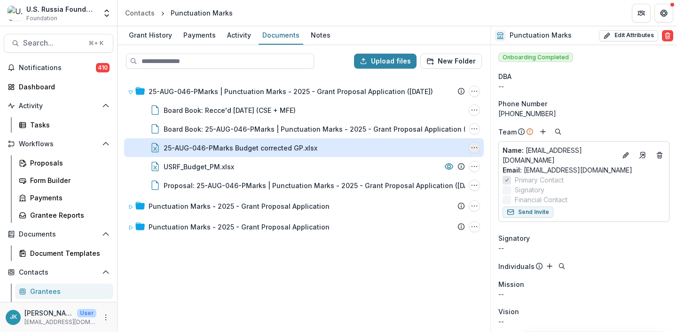
click at [471, 149] on icon "25-AUG-046-PMarks Budget corrected GP.xlsx Options" at bounding box center [474, 148] width 8 height 8
click at [460, 178] on button "Download" at bounding box center [427, 181] width 101 height 16
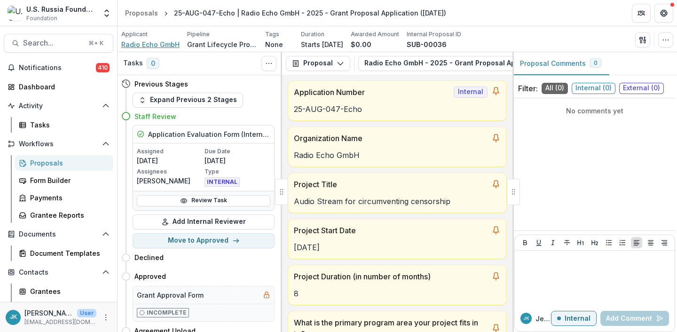
click at [157, 44] on span "Radio Echo GmbH" at bounding box center [150, 44] width 58 height 10
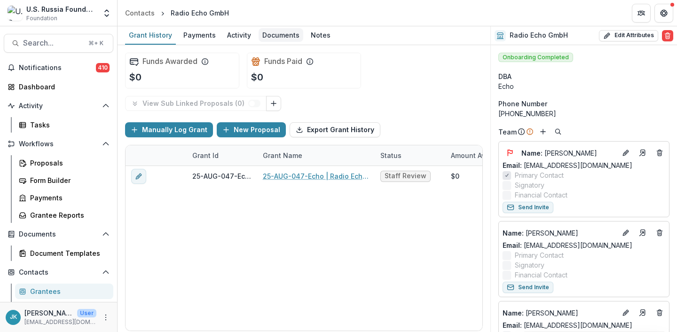
click at [264, 41] on div "Documents" at bounding box center [280, 35] width 45 height 14
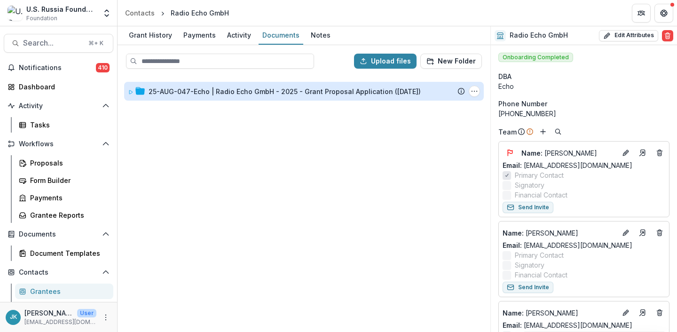
click at [227, 91] on div "25-AUG-047-Echo | Radio Echo GmbH - 2025 - Grant Proposal Application ([DATE])" at bounding box center [285, 91] width 272 height 10
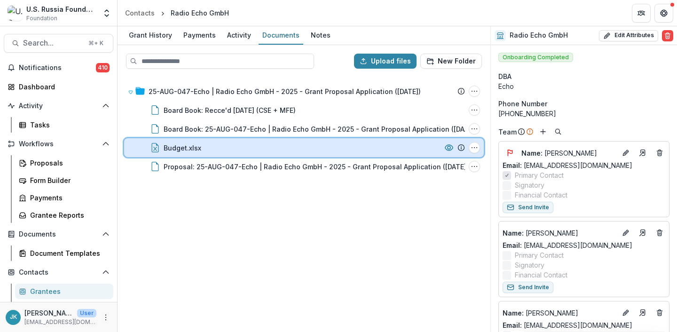
click at [480, 146] on div "Budget.xlsx File Options Download Rename Delete" at bounding box center [304, 147] width 360 height 19
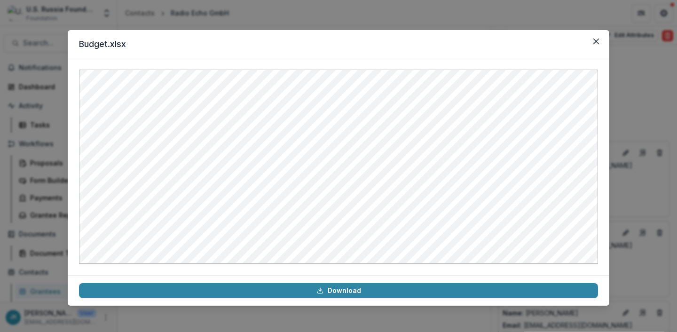
click at [385, 323] on div "Budget.xlsx Download" at bounding box center [338, 166] width 677 height 332
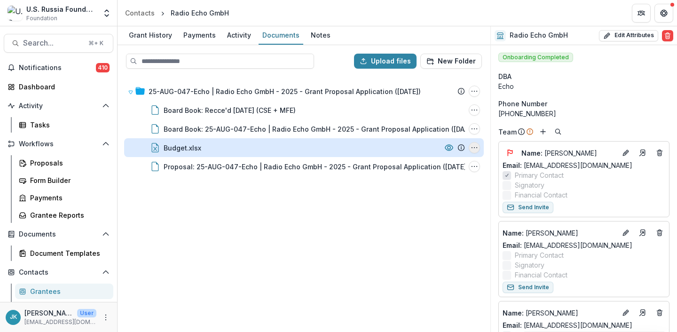
click at [477, 151] on icon "Budget.xlsx Options" at bounding box center [474, 148] width 8 height 8
click at [448, 181] on button "Download" at bounding box center [427, 181] width 101 height 16
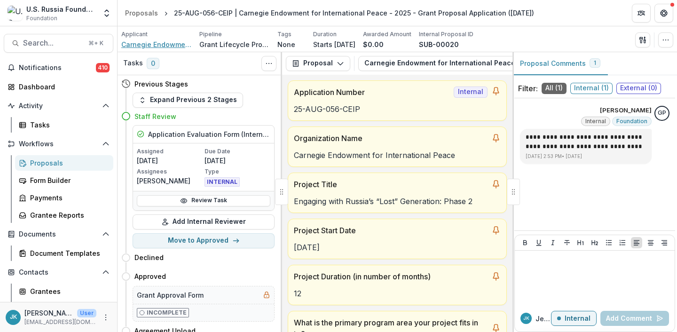
click at [138, 46] on span "Carnegie Endowment for International Peace" at bounding box center [156, 44] width 70 height 10
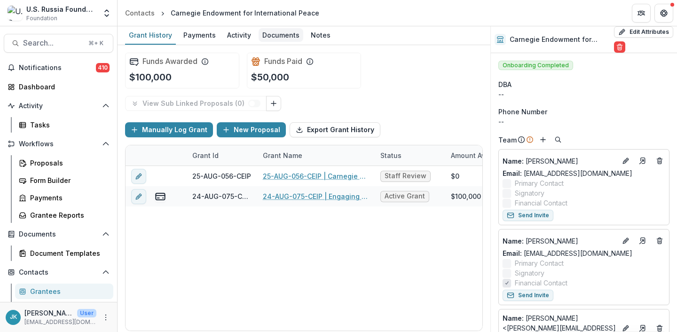
click at [278, 33] on div "Documents" at bounding box center [280, 35] width 45 height 14
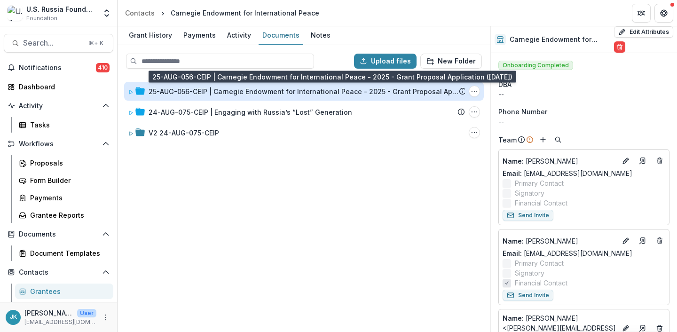
click at [190, 88] on div "25-AUG-056-CEIP | Carnegie Endowment for International Peace - 2025 - Grant Pro…" at bounding box center [304, 91] width 310 height 10
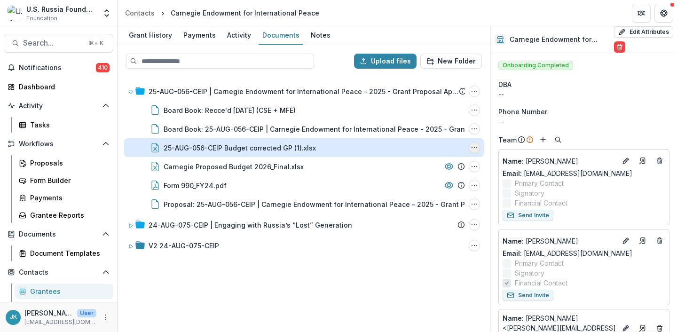
click at [471, 148] on icon "25-AUG-056-CEIP Budget corrected GP (1).xlsx Options" at bounding box center [474, 148] width 8 height 8
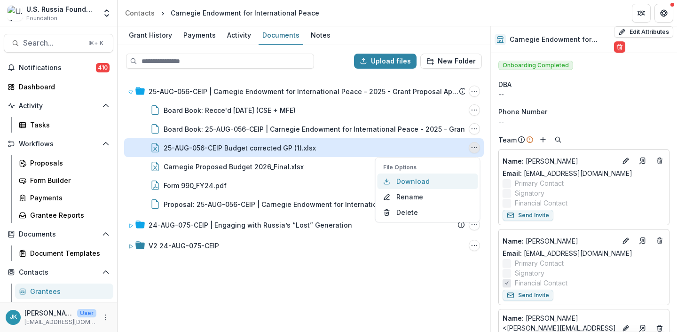
click at [447, 182] on button "Download" at bounding box center [427, 181] width 101 height 16
